Goal: Information Seeking & Learning: Find specific page/section

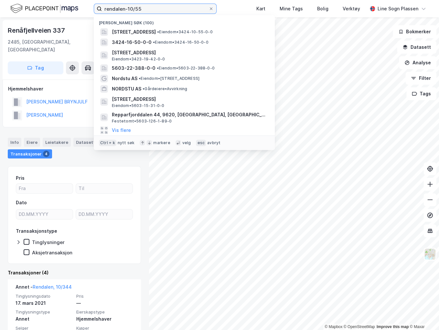
click at [157, 8] on input "rendalen-10/55" at bounding box center [155, 9] width 107 height 10
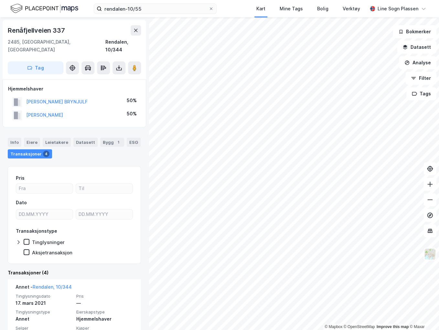
click at [72, 114] on div "[PERSON_NAME] 50%" at bounding box center [74, 115] width 133 height 13
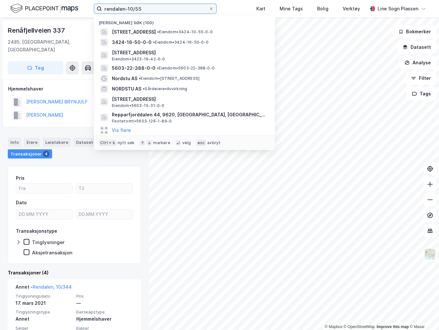
drag, startPoint x: 146, startPoint y: 9, endPoint x: 126, endPoint y: 9, distance: 20.1
click at [126, 9] on input "rendalen-10/55" at bounding box center [155, 9] width 107 height 10
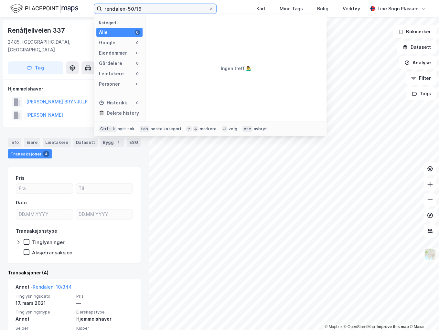
drag, startPoint x: 145, startPoint y: 9, endPoint x: 126, endPoint y: 9, distance: 18.4
click at [126, 9] on input "rendalen-50/16" at bounding box center [155, 9] width 107 height 10
type input "rendalen-16/50"
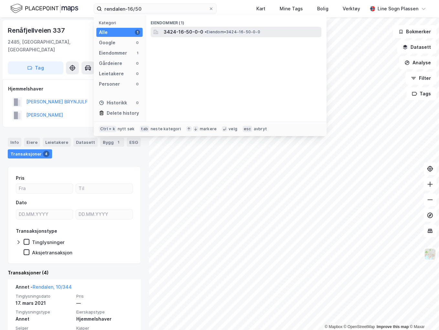
click at [253, 35] on div "3424-16-50-0-0 • Eiendom • 3424-16-50-0-0" at bounding box center [242, 32] width 157 height 8
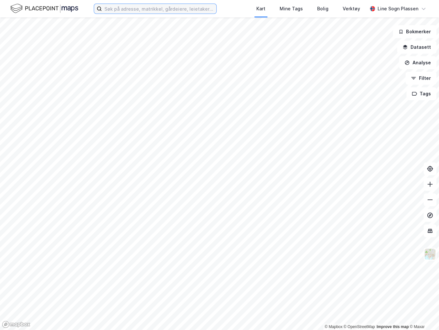
click at [128, 11] on input at bounding box center [159, 9] width 115 height 10
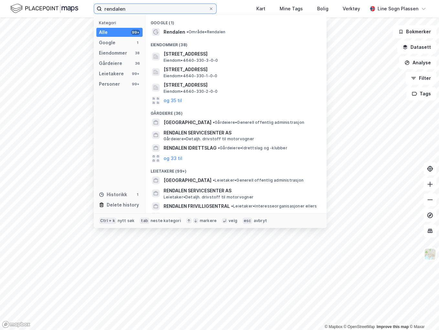
click at [164, 9] on input "rendalen" at bounding box center [155, 9] width 107 height 10
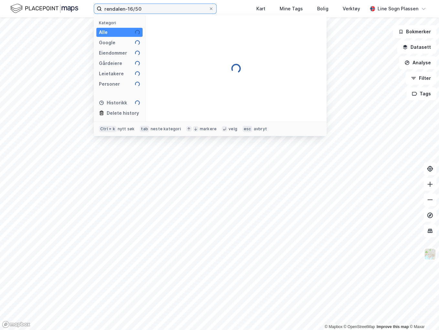
type input "rendalen-16/50"
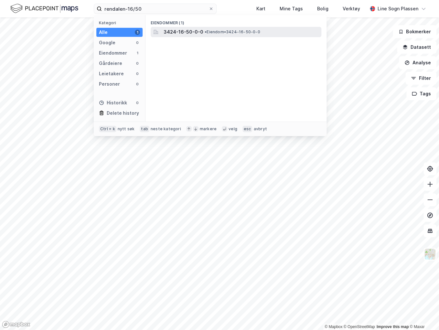
click at [213, 31] on span "• Eiendom • 3424-16-50-0-0" at bounding box center [233, 31] width 56 height 5
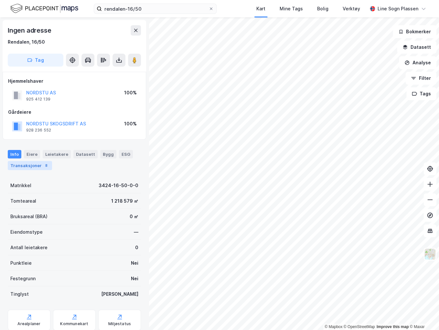
click at [38, 166] on div "Transaksjoner 8" at bounding box center [30, 165] width 44 height 9
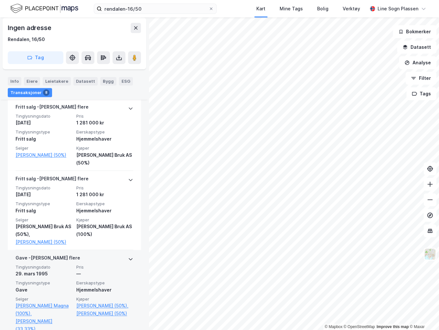
scroll to position [388, 0]
